Goal: Information Seeking & Learning: Learn about a topic

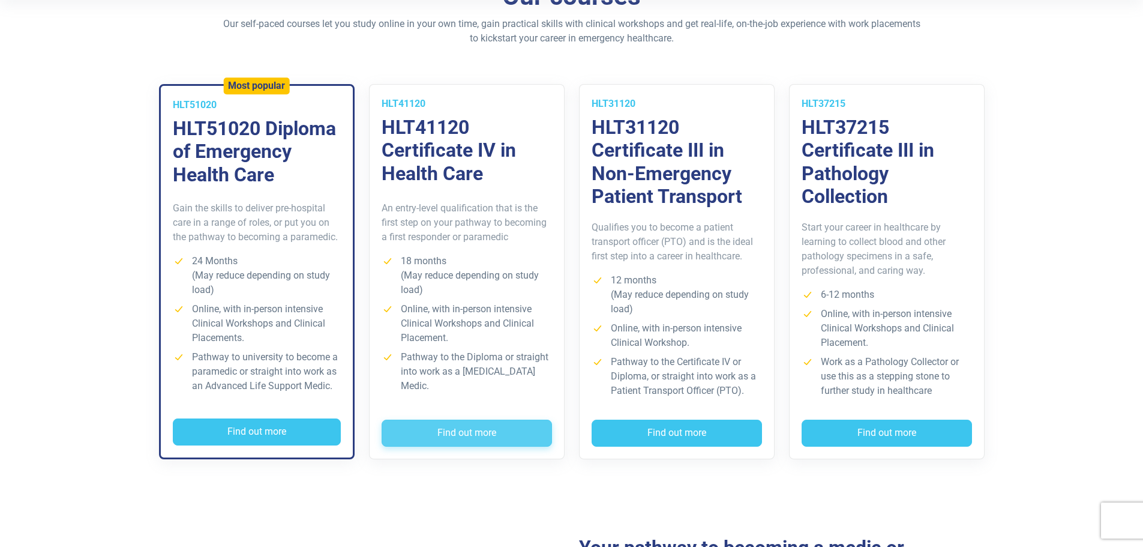
click at [472, 430] on button "Find out more" at bounding box center [467, 434] width 170 height 28
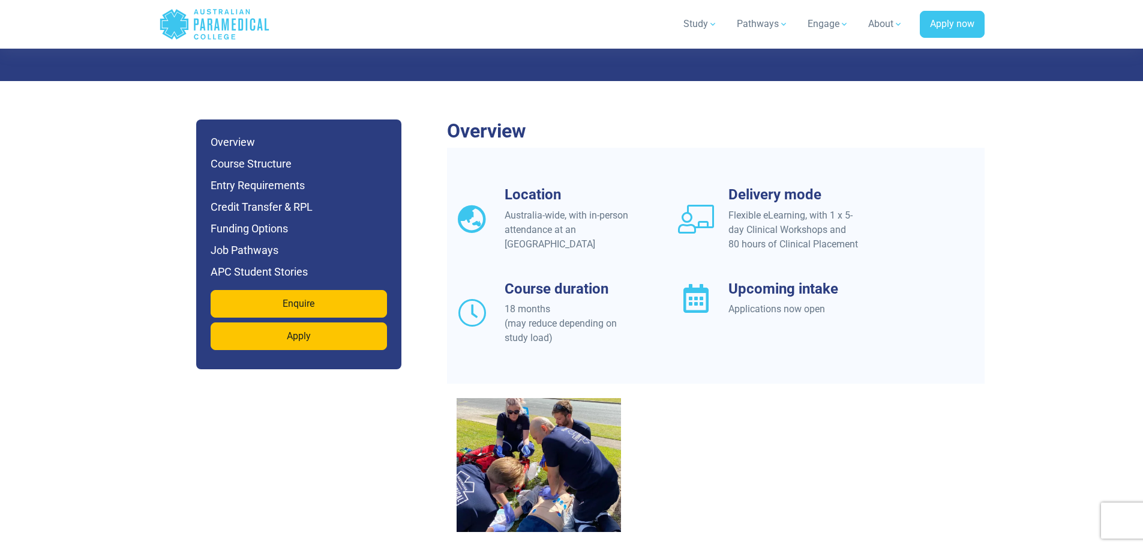
scroll to position [900, 0]
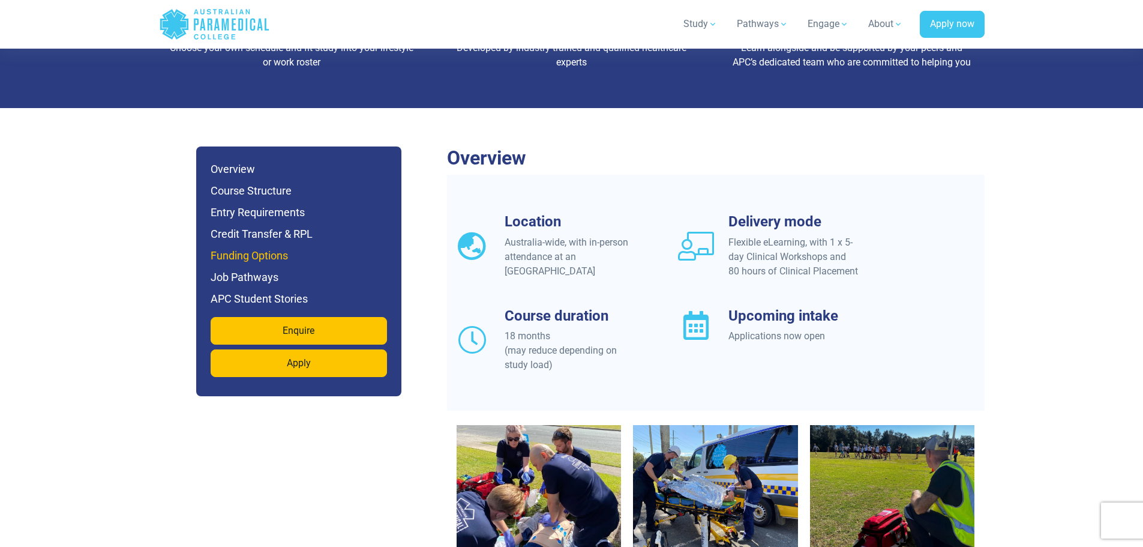
click at [256, 247] on h6 "Funding Options" at bounding box center [299, 255] width 176 height 17
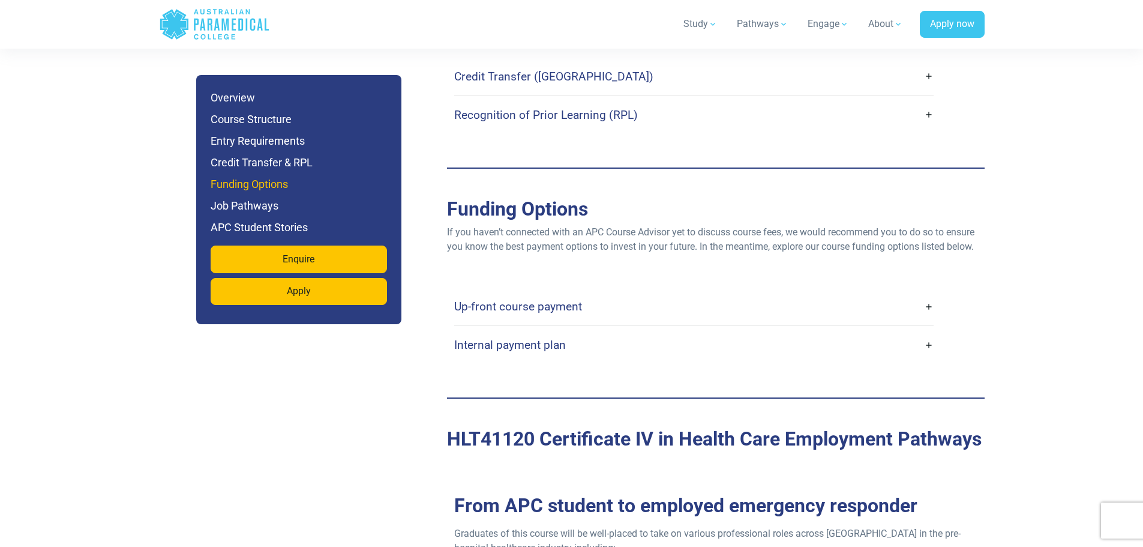
scroll to position [2883, 0]
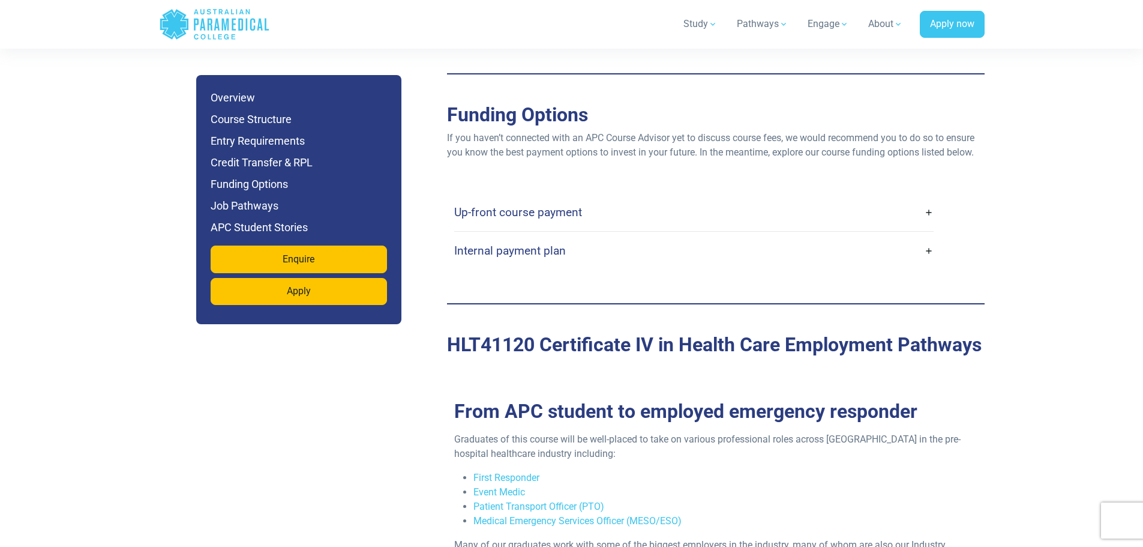
click at [532, 244] on h4 "Internal payment plan" at bounding box center [510, 251] width 112 height 14
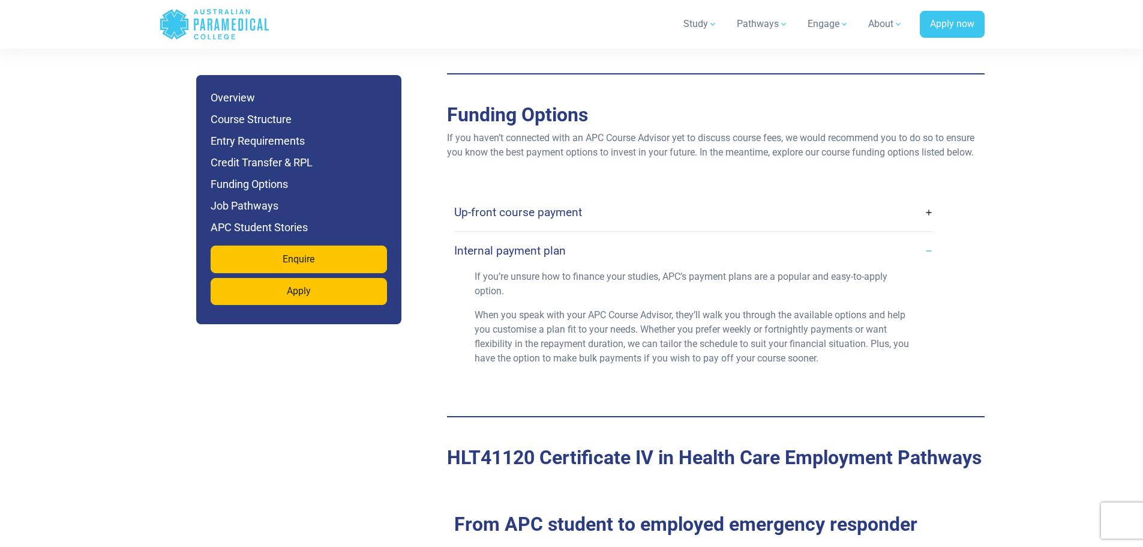
click at [615, 198] on link "Up-front course payment" at bounding box center [694, 212] width 480 height 28
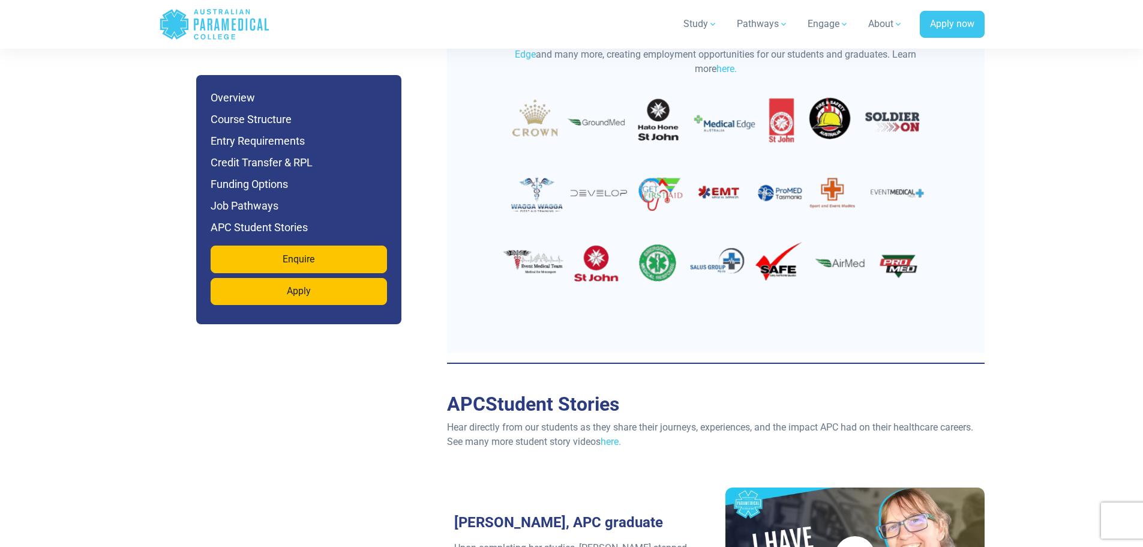
scroll to position [3783, 0]
